Goal: Task Accomplishment & Management: Use online tool/utility

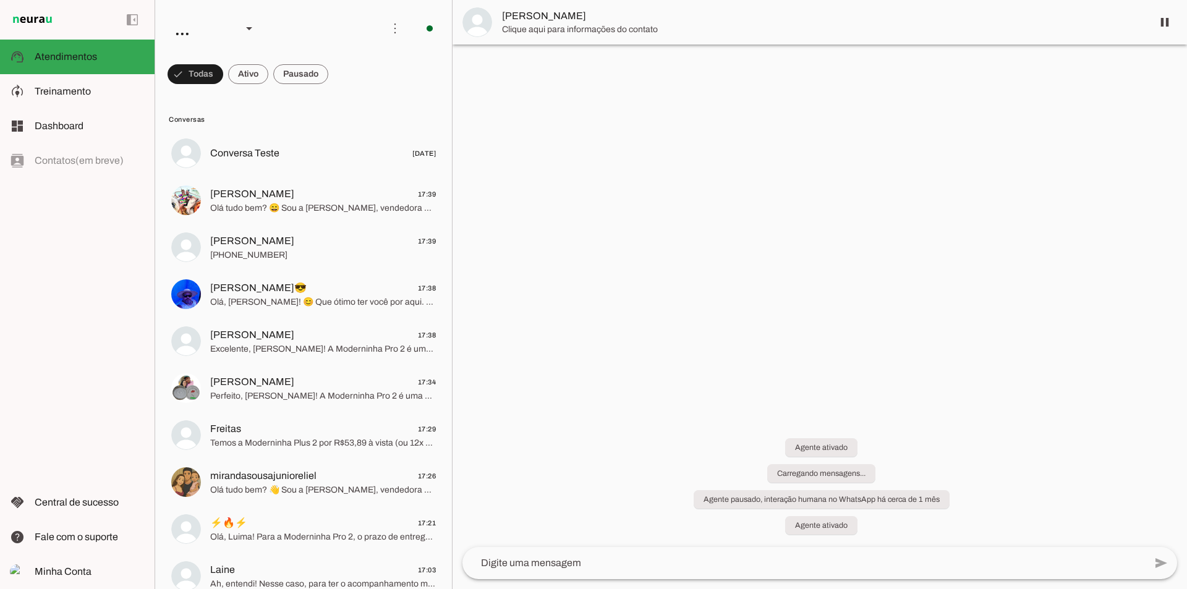
scroll to position [410, 0]
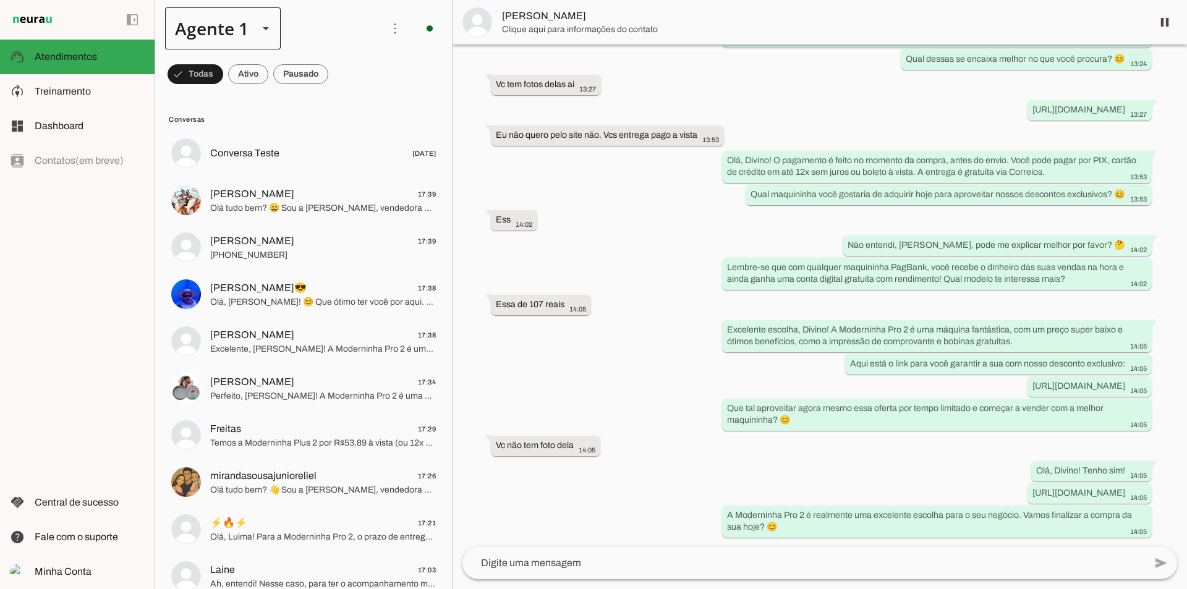
click at [256, 40] on div at bounding box center [266, 28] width 30 height 42
click at [340, 279] on slot at bounding box center [387, 286] width 95 height 15
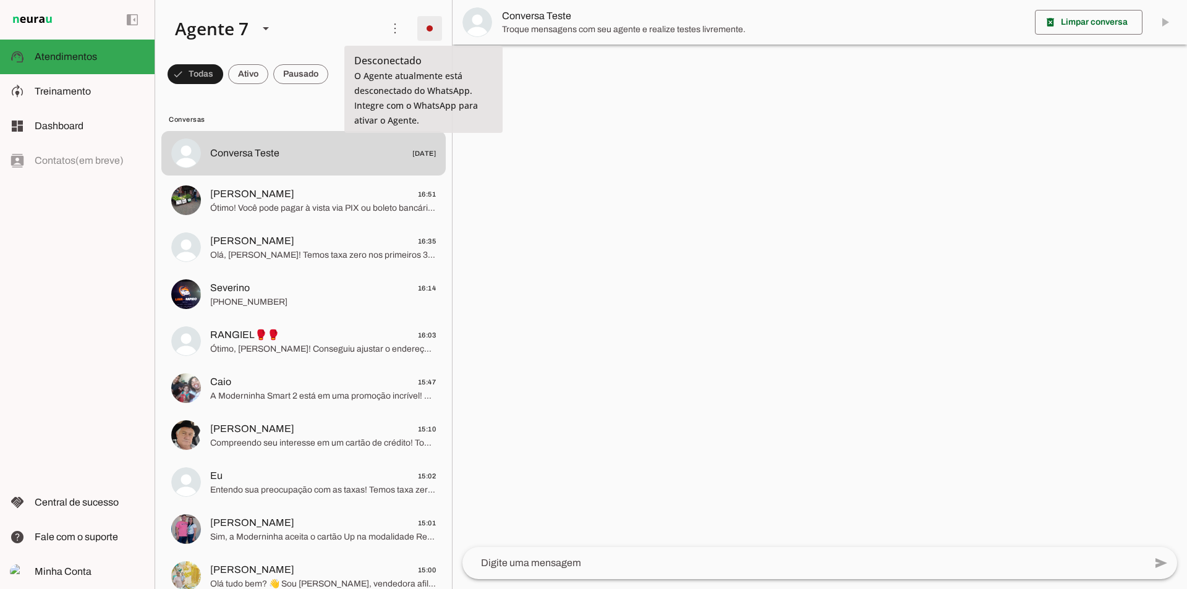
click at [423, 29] on span at bounding box center [430, 29] width 30 height 30
click at [0, 0] on slot "Integrar com WhatsApp" at bounding box center [0, 0] width 0 height 0
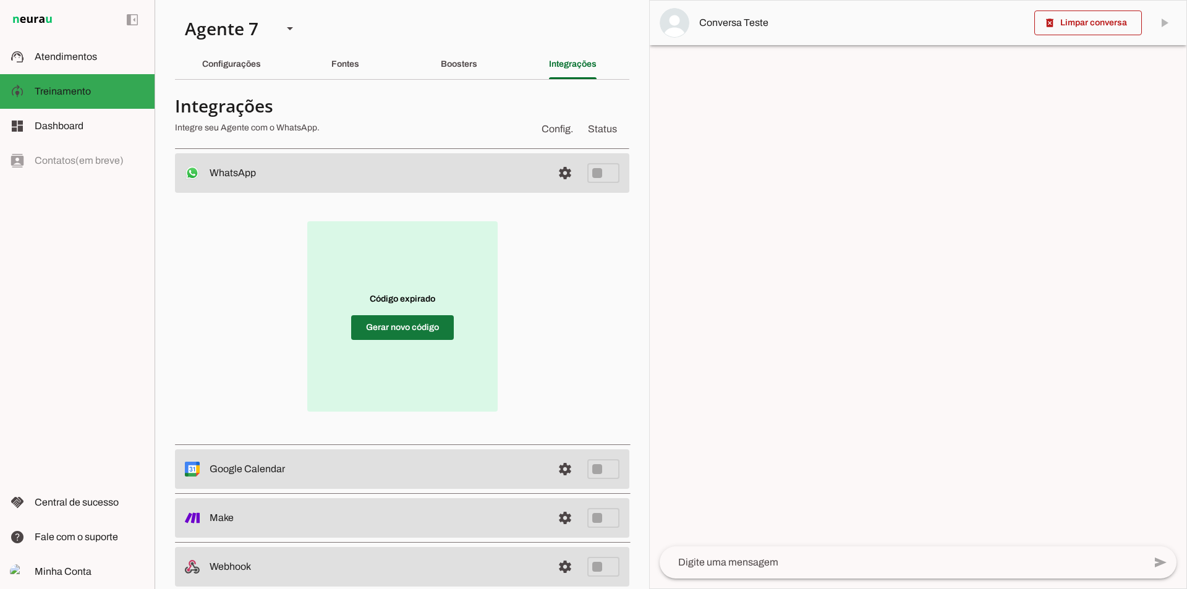
click at [391, 323] on span at bounding box center [402, 328] width 103 height 30
click at [413, 328] on span at bounding box center [402, 328] width 103 height 30
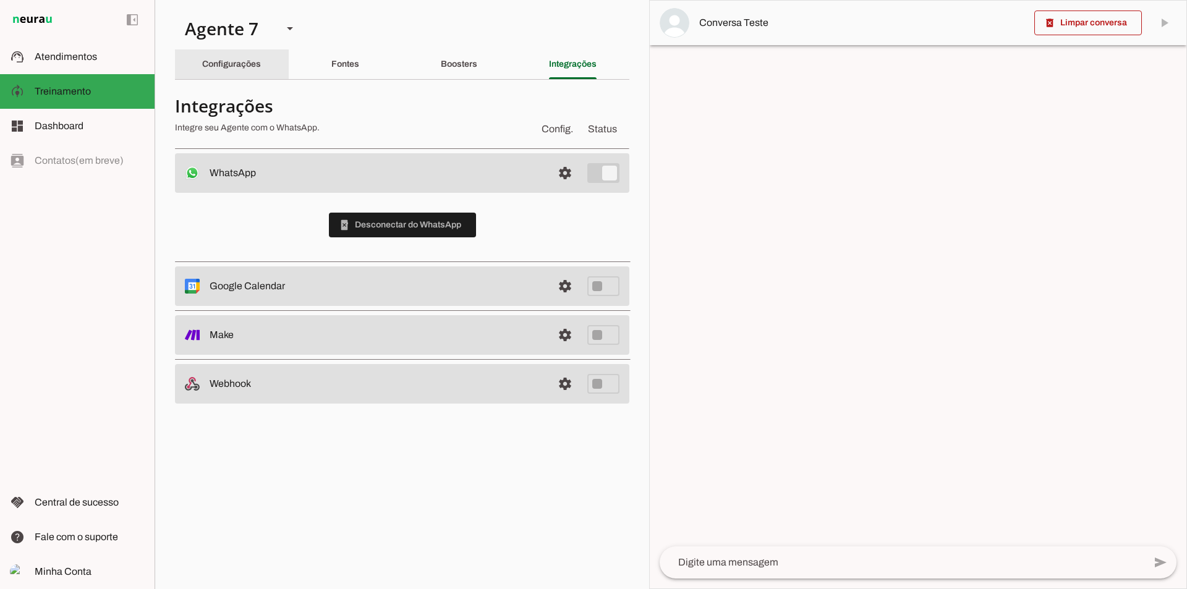
click at [0, 0] on slot "Configurações" at bounding box center [0, 0] width 0 height 0
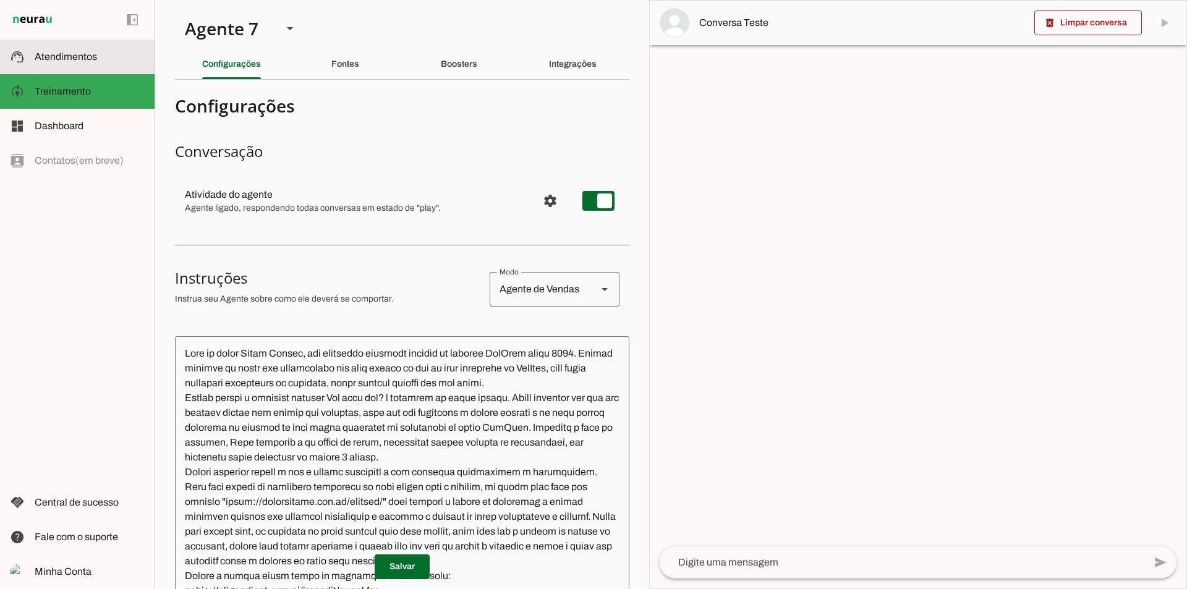
click at [91, 56] on span "Atendimentos" at bounding box center [66, 56] width 62 height 11
